Goal: Task Accomplishment & Management: Manage account settings

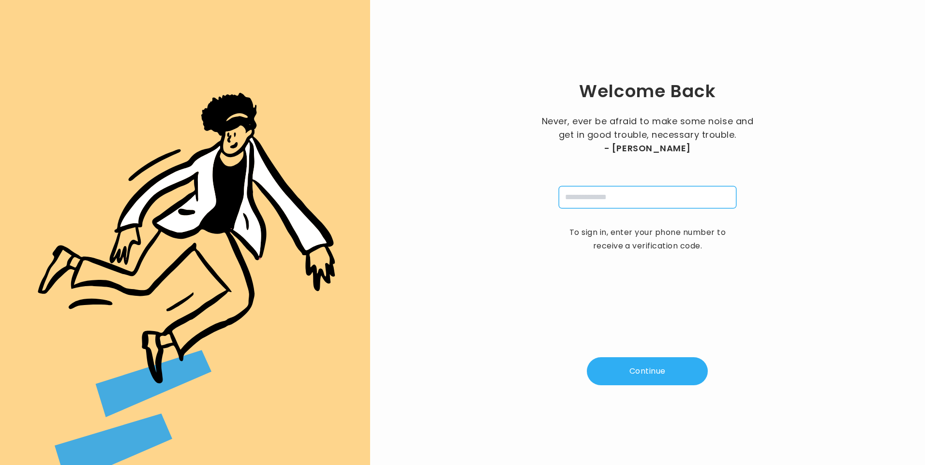
click at [585, 208] on input "tel" at bounding box center [648, 197] width 178 height 22
type input "**********"
click at [632, 384] on button "Continue" at bounding box center [647, 372] width 121 height 28
type input "*"
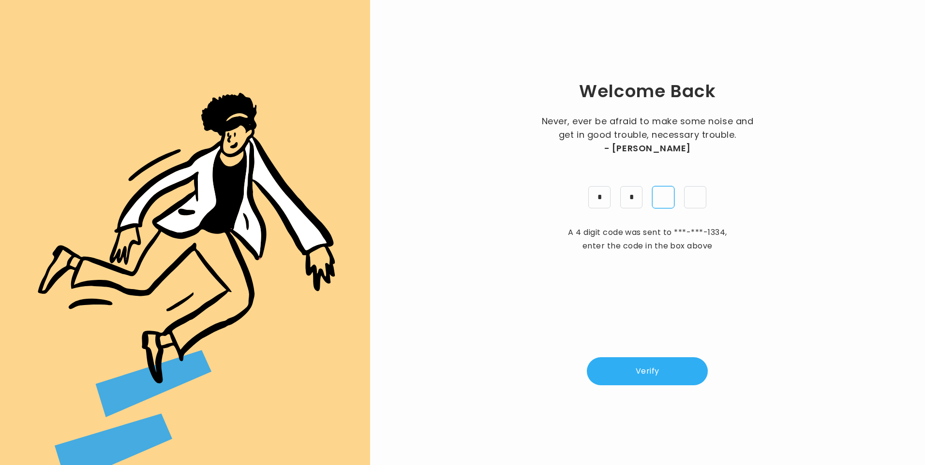
type input "*"
click at [646, 373] on button "Verify" at bounding box center [647, 372] width 121 height 28
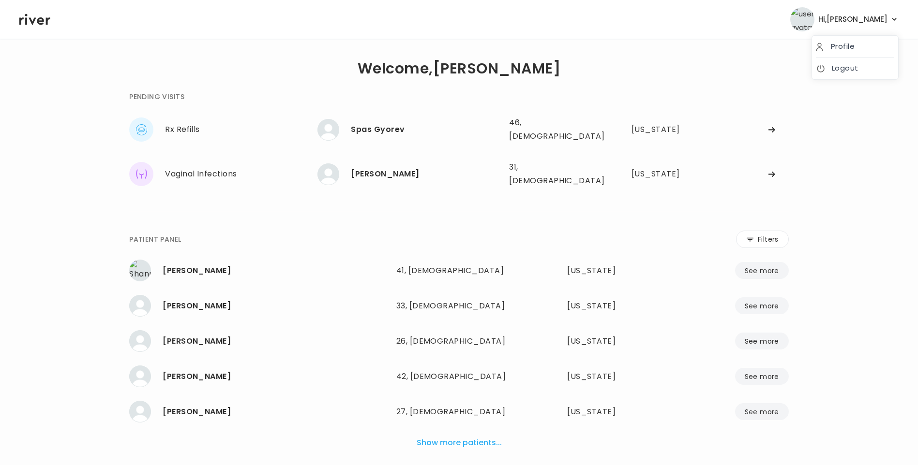
click at [877, 25] on span "Hi, Lisa" at bounding box center [852, 20] width 69 height 14
click at [855, 73] on link "Logout" at bounding box center [855, 68] width 78 height 14
